Goal: Transaction & Acquisition: Purchase product/service

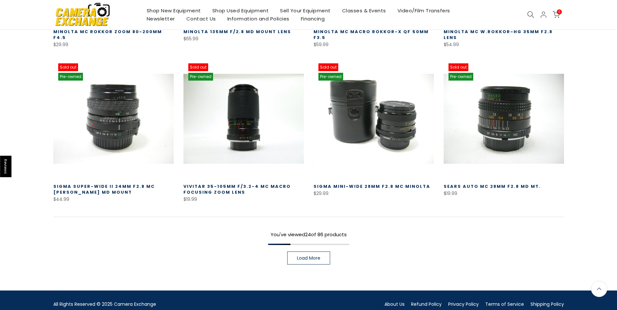
scroll to position [455, 0]
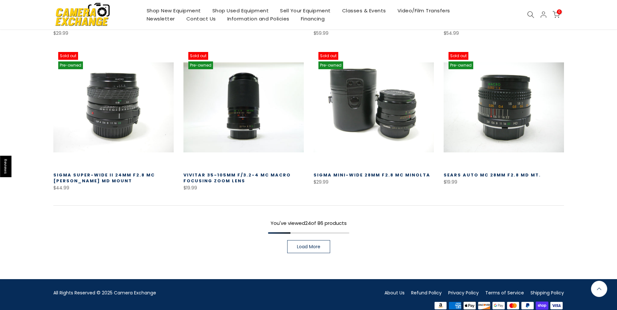
click at [317, 248] on span "Load More" at bounding box center [308, 247] width 23 height 5
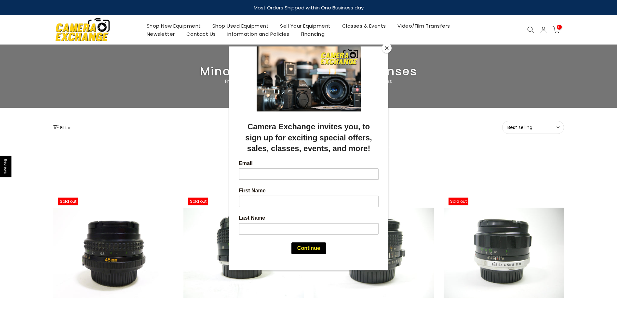
click at [384, 46] on button "Close" at bounding box center [387, 48] width 10 height 10
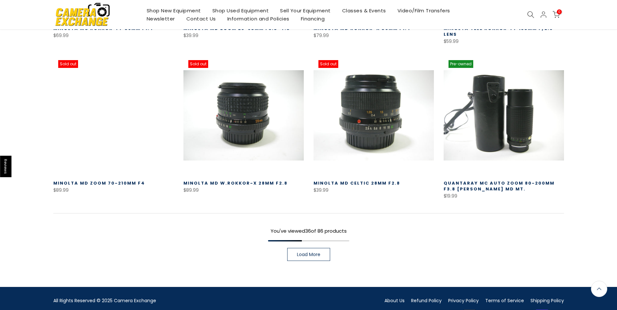
scroll to position [911, 0]
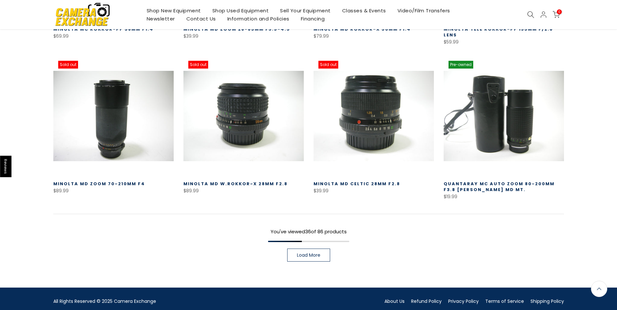
click at [310, 253] on span "Load More" at bounding box center [308, 255] width 23 height 5
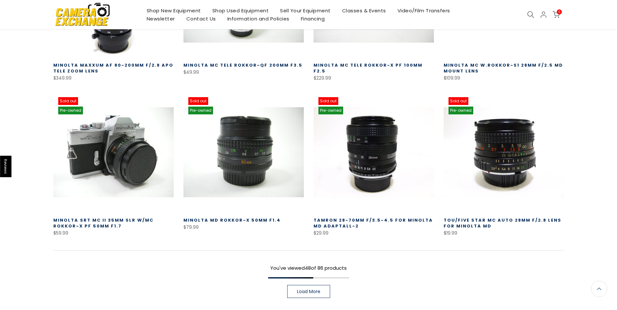
scroll to position [1389, 0]
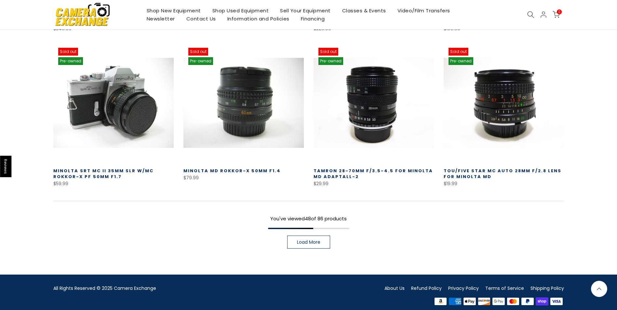
click at [306, 236] on link "Load More" at bounding box center [308, 242] width 43 height 13
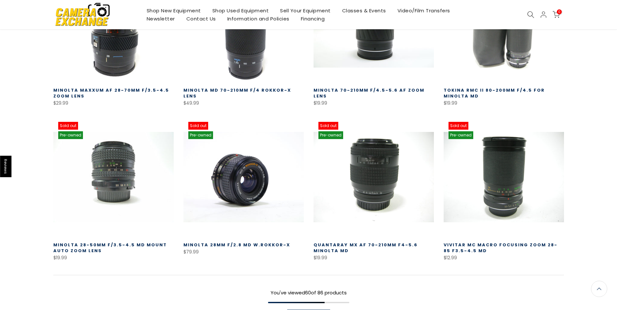
scroll to position [1811, 0]
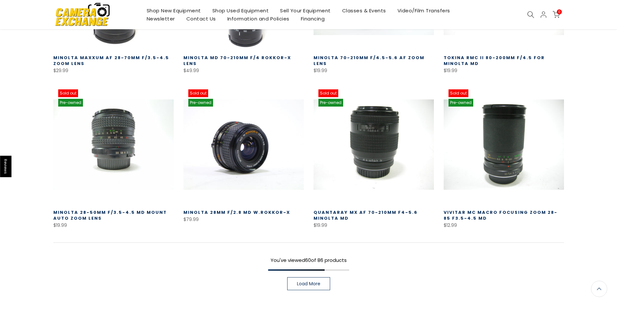
click at [294, 278] on link "Load More" at bounding box center [308, 283] width 43 height 13
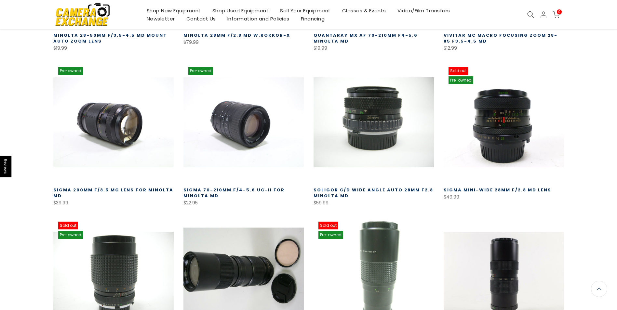
scroll to position [2040, 0]
